Goal: Navigation & Orientation: Find specific page/section

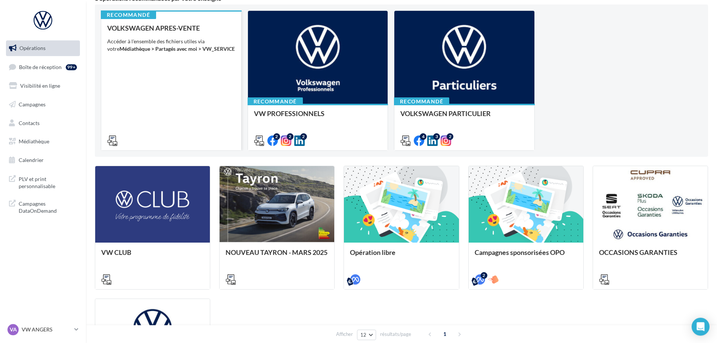
scroll to position [76, 0]
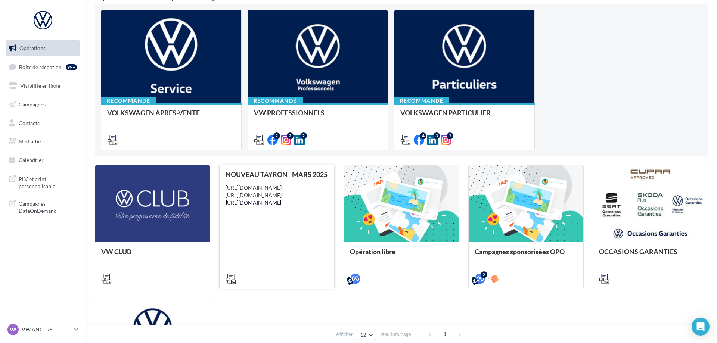
click at [281, 206] on link "[URL][DOMAIN_NAME]" at bounding box center [253, 202] width 56 height 6
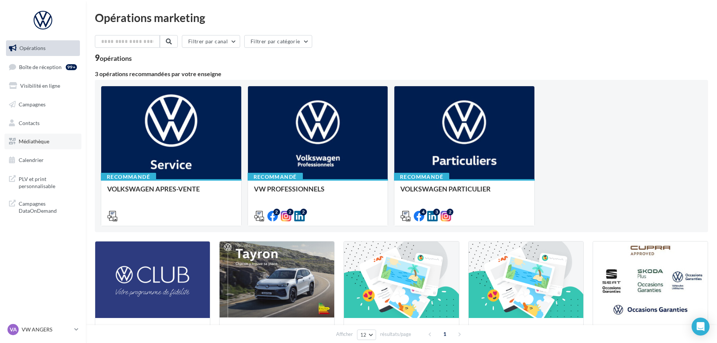
click at [53, 144] on link "Médiathèque" at bounding box center [42, 142] width 77 height 16
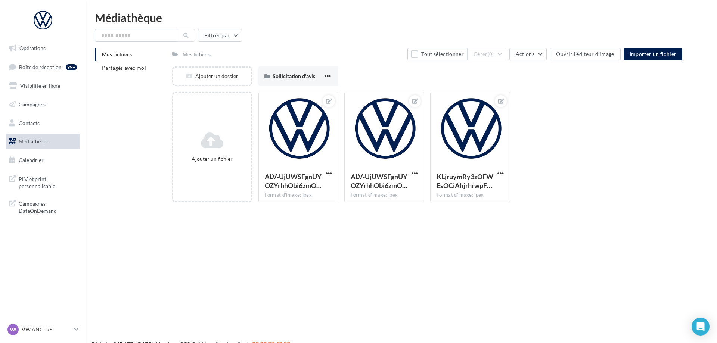
click at [146, 79] on div "Mes fichiers Partagés avec moi" at bounding box center [133, 64] width 77 height 33
click at [146, 65] on li "Partagés avec moi" at bounding box center [130, 67] width 71 height 13
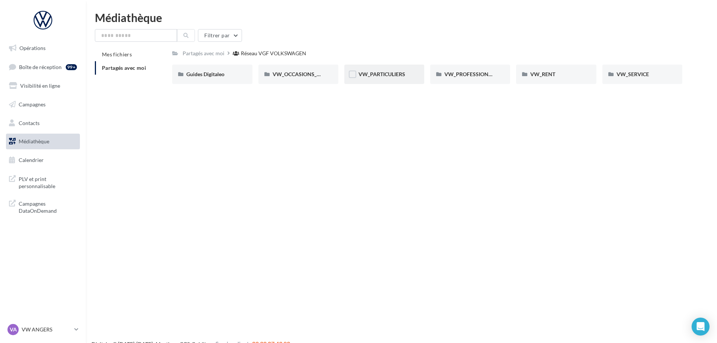
click at [406, 77] on div "VW_PARTICULIERS" at bounding box center [384, 74] width 52 height 7
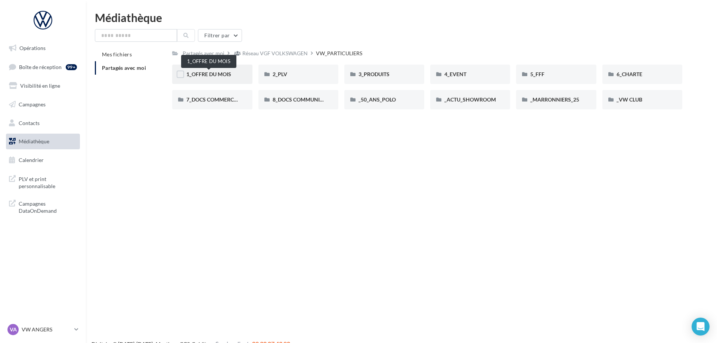
click at [215, 75] on span "1_OFFRE DU MOIS" at bounding box center [208, 74] width 45 height 6
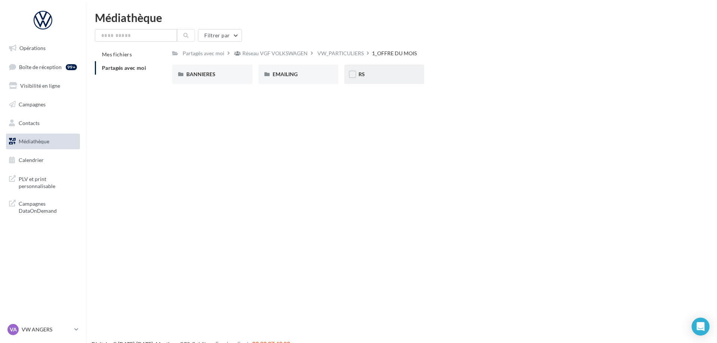
click at [385, 77] on div "RS" at bounding box center [384, 74] width 52 height 7
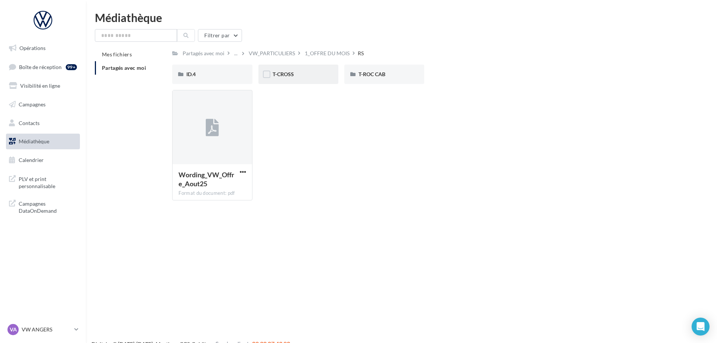
click at [298, 82] on div "T-CROSS" at bounding box center [298, 74] width 80 height 19
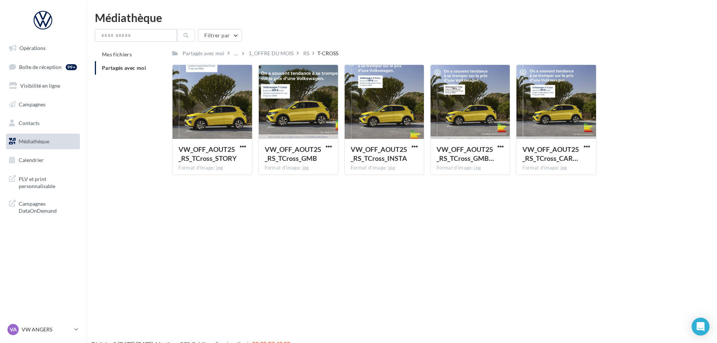
click at [312, 208] on div "Opérations Boîte de réception 99+ Visibilité en ligne Campagnes Contacts Médiat…" at bounding box center [358, 183] width 717 height 343
click at [278, 54] on div "1_OFFRE DU MOIS" at bounding box center [271, 53] width 45 height 7
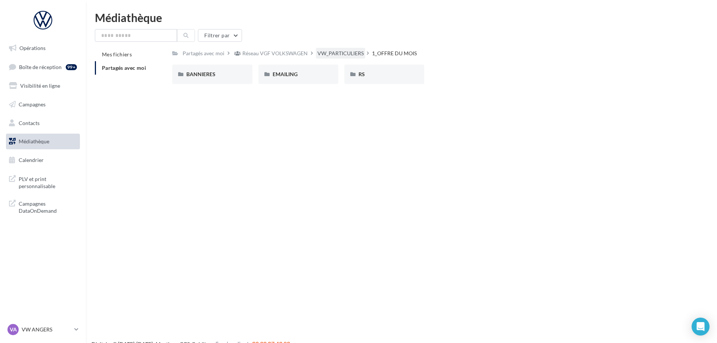
click at [333, 57] on div "VW_PARTICULIERS" at bounding box center [340, 53] width 46 height 7
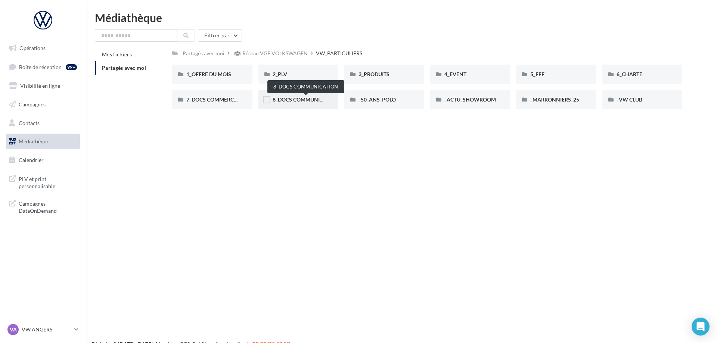
click at [299, 100] on span "8_DOCS COMMUNICATION" at bounding box center [305, 99] width 66 height 6
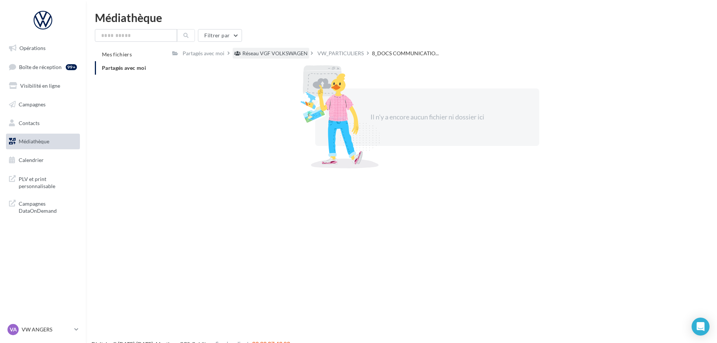
click at [279, 50] on div "Réseau VGF VOLKSWAGEN" at bounding box center [271, 53] width 77 height 11
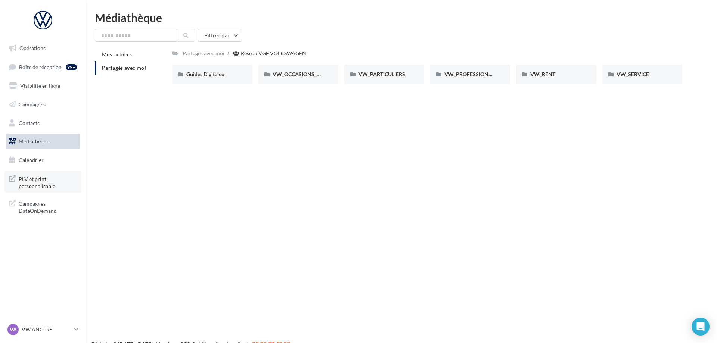
click at [53, 187] on span "PLV et print personnalisable" at bounding box center [48, 182] width 58 height 16
